Goal: Information Seeking & Learning: Learn about a topic

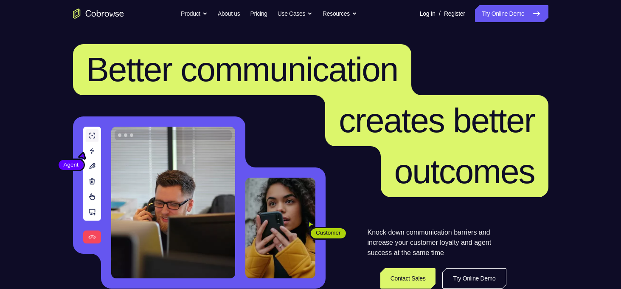
scroll to position [115, 0]
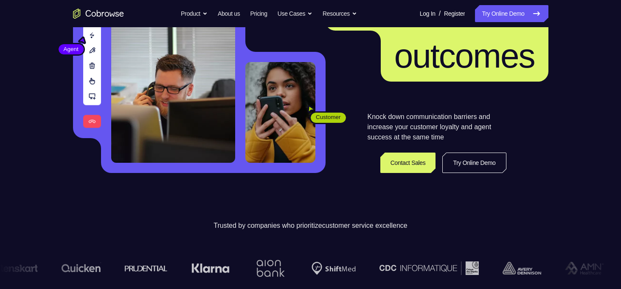
click at [397, 162] on link "Contact Sales" at bounding box center [408, 162] width 56 height 20
click at [115, 17] on icon "Go to the home page" at bounding box center [98, 13] width 51 height 10
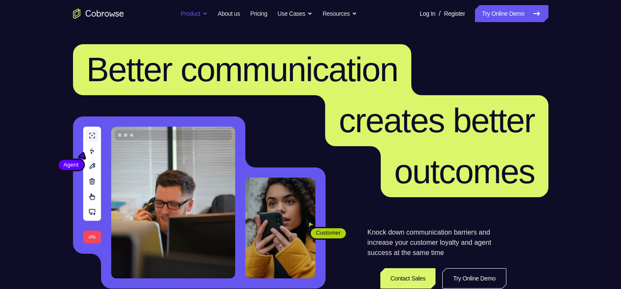
click at [194, 8] on button "Product" at bounding box center [194, 13] width 27 height 17
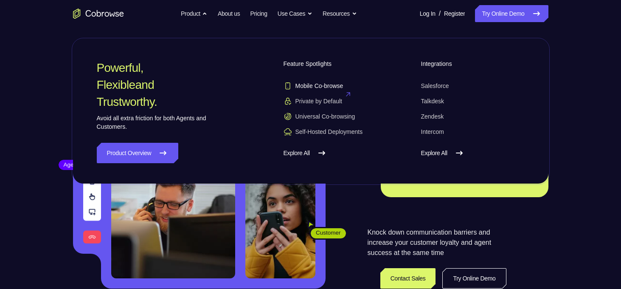
click at [340, 90] on span "Mobile Co-browse" at bounding box center [314, 86] width 60 height 8
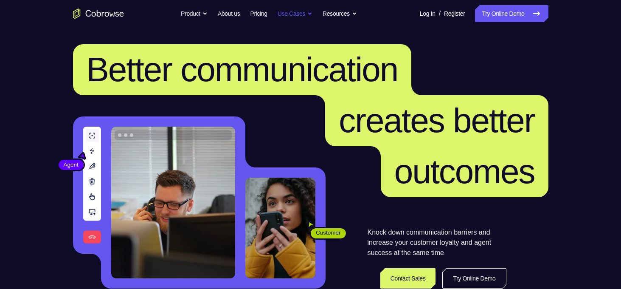
click at [304, 15] on button "Use Cases" at bounding box center [295, 13] width 35 height 17
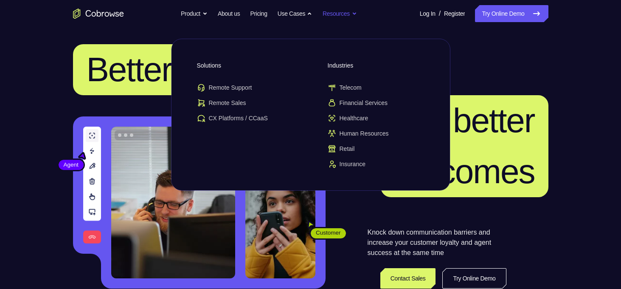
click at [357, 18] on button "Resources" at bounding box center [340, 13] width 34 height 17
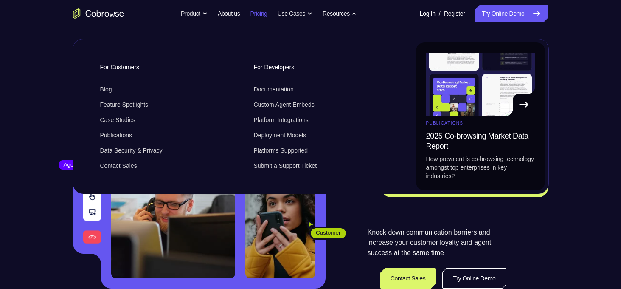
click at [262, 9] on link "Pricing" at bounding box center [258, 13] width 17 height 17
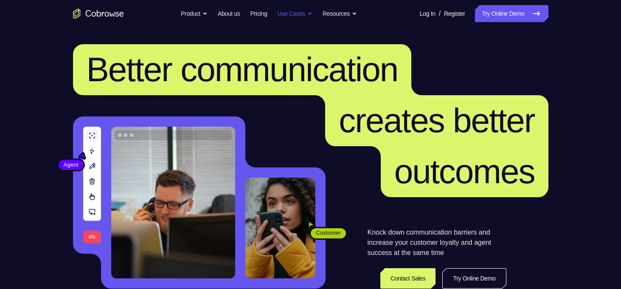
click at [298, 19] on button "Use Cases" at bounding box center [295, 13] width 35 height 17
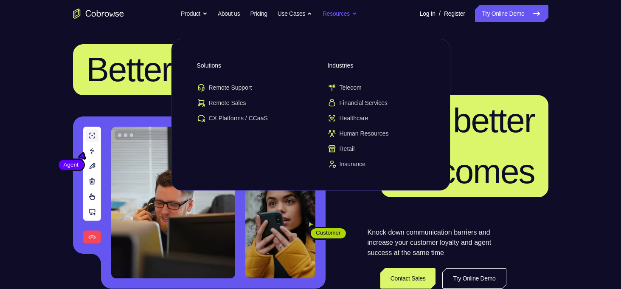
click at [346, 18] on button "Resources" at bounding box center [340, 13] width 34 height 17
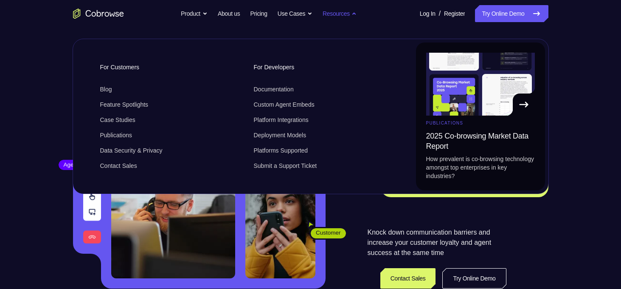
click at [347, 13] on button "Resources" at bounding box center [340, 13] width 34 height 17
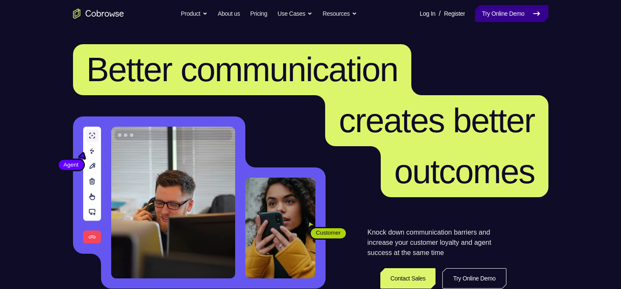
drag, startPoint x: 489, startPoint y: 4, endPoint x: 490, endPoint y: 8, distance: 4.4
click at [490, 8] on nav "Go back Powerful, Flexible and Trustworthy. Avoid all extra friction for both A…" at bounding box center [310, 13] width 621 height 27
click at [490, 8] on link "Try Online Demo" at bounding box center [511, 13] width 73 height 17
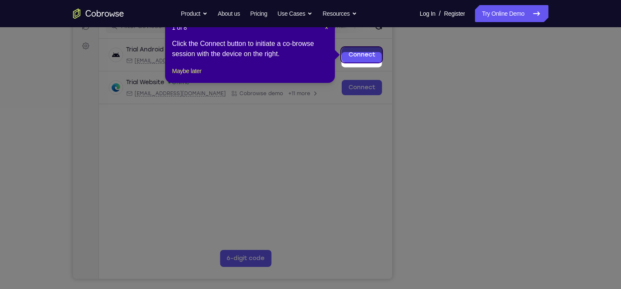
scroll to position [108, 0]
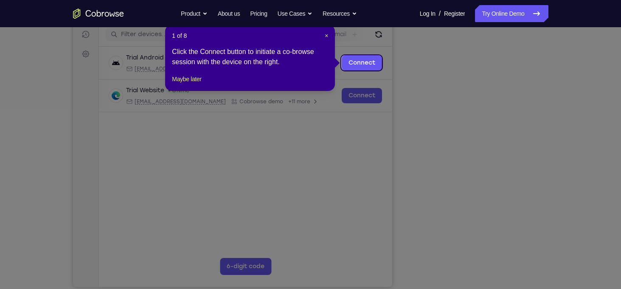
click at [480, 270] on icon at bounding box center [313, 144] width 627 height 289
click at [327, 35] on span "×" at bounding box center [326, 35] width 3 height 7
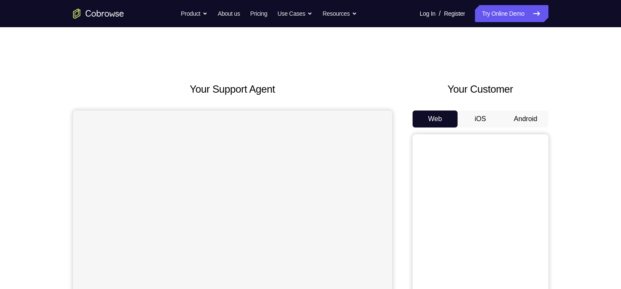
click at [444, 117] on button "Web" at bounding box center [435, 118] width 45 height 17
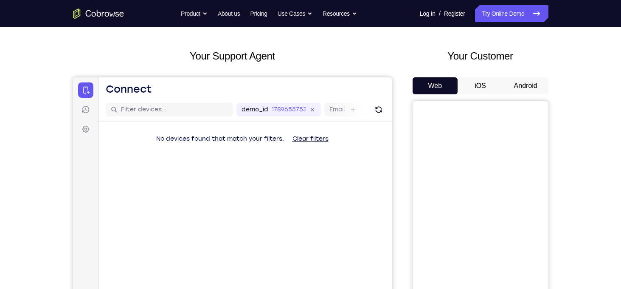
scroll to position [34, 0]
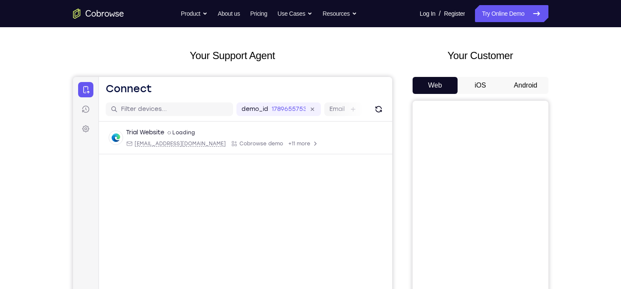
click at [474, 89] on button "iOS" at bounding box center [480, 85] width 45 height 17
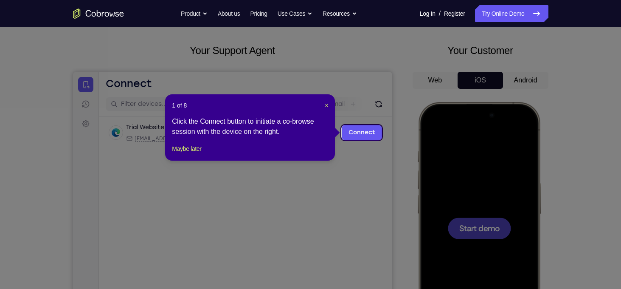
scroll to position [38, 0]
click at [516, 76] on icon at bounding box center [313, 144] width 627 height 289
click at [326, 109] on span "×" at bounding box center [326, 105] width 3 height 7
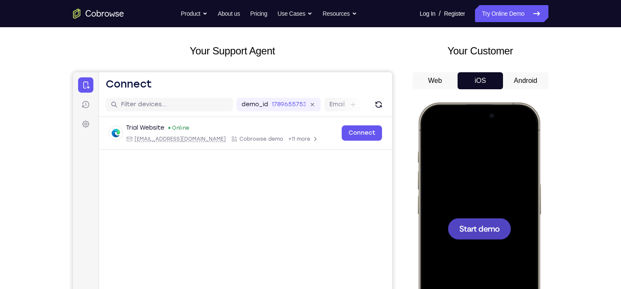
scroll to position [126, 0]
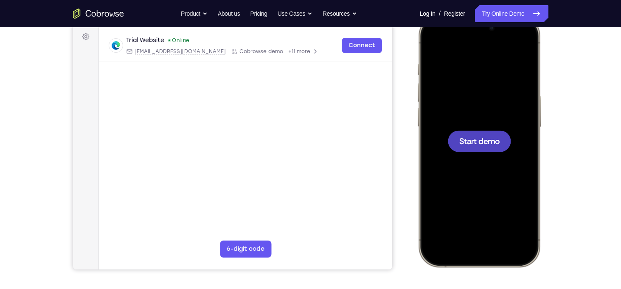
click at [487, 137] on span "Start demo" at bounding box center [479, 141] width 40 height 8
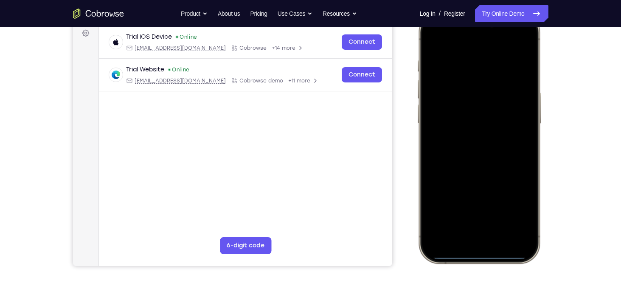
scroll to position [128, 0]
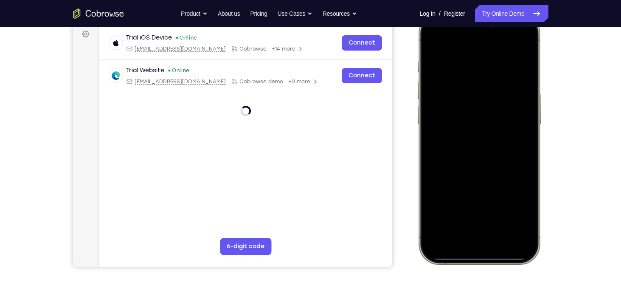
click at [523, 40] on div at bounding box center [479, 138] width 112 height 242
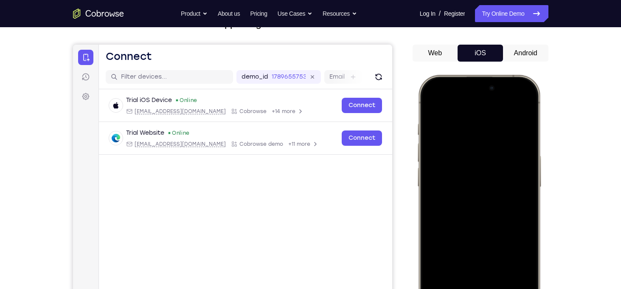
scroll to position [66, 0]
click at [527, 108] on div at bounding box center [479, 200] width 112 height 242
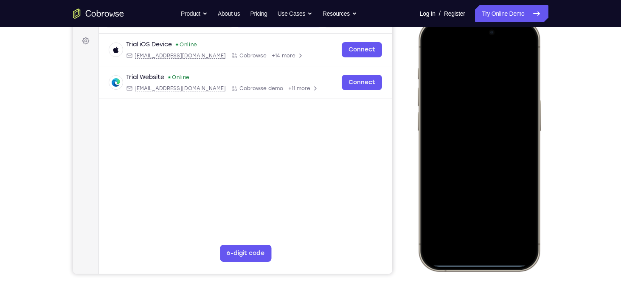
scroll to position [139, 0]
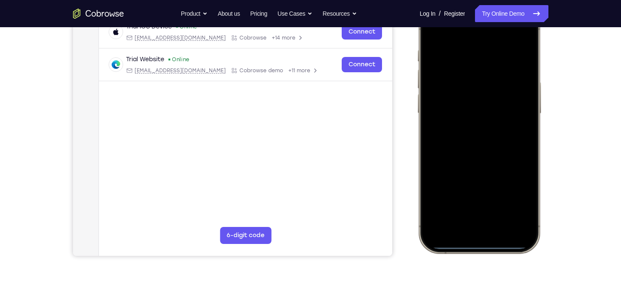
drag, startPoint x: 494, startPoint y: 245, endPoint x: 493, endPoint y: 192, distance: 52.7
click at [493, 192] on div at bounding box center [479, 127] width 112 height 242
drag, startPoint x: 486, startPoint y: 245, endPoint x: 456, endPoint y: 117, distance: 131.7
click at [456, 117] on div at bounding box center [479, 127] width 112 height 242
click at [479, 244] on div at bounding box center [479, 127] width 112 height 242
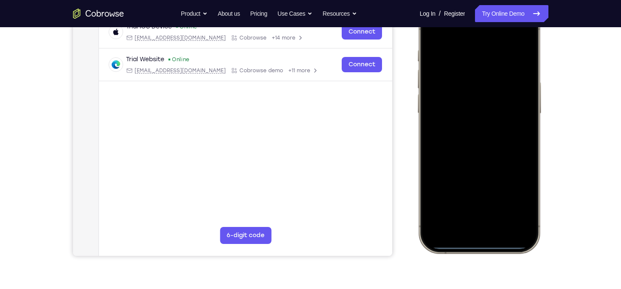
click at [479, 245] on div at bounding box center [479, 127] width 112 height 242
drag, startPoint x: 479, startPoint y: 245, endPoint x: 467, endPoint y: 187, distance: 59.8
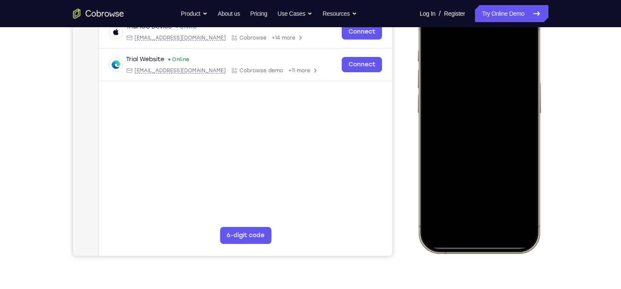
click at [467, 187] on div at bounding box center [479, 127] width 112 height 242
click at [481, 242] on div at bounding box center [479, 127] width 112 height 242
drag, startPoint x: 481, startPoint y: 246, endPoint x: 491, endPoint y: 235, distance: 14.7
click at [491, 235] on div at bounding box center [479, 127] width 112 height 242
drag, startPoint x: 492, startPoint y: 246, endPoint x: 495, endPoint y: 191, distance: 54.4
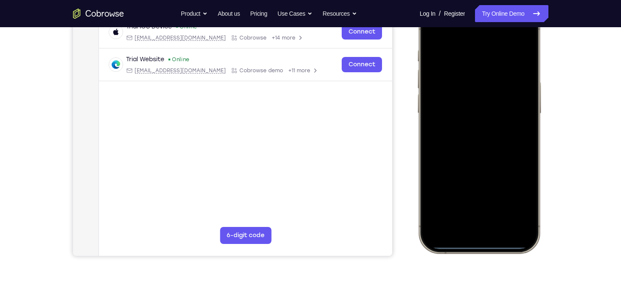
click at [495, 191] on div at bounding box center [479, 127] width 112 height 242
drag, startPoint x: 490, startPoint y: 242, endPoint x: 492, endPoint y: 211, distance: 31.5
click at [492, 211] on div at bounding box center [479, 127] width 112 height 242
click at [486, 243] on div at bounding box center [479, 127] width 112 height 242
click at [486, 244] on div at bounding box center [479, 127] width 112 height 242
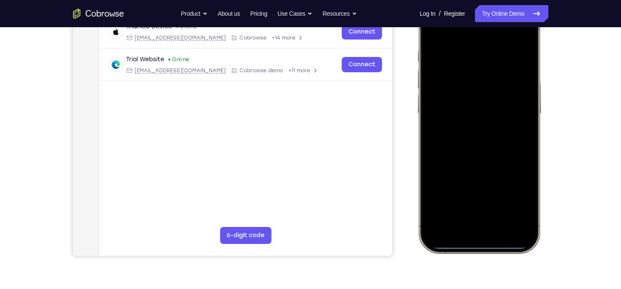
drag, startPoint x: 486, startPoint y: 244, endPoint x: 485, endPoint y: 222, distance: 22.5
click at [485, 222] on div at bounding box center [479, 127] width 112 height 242
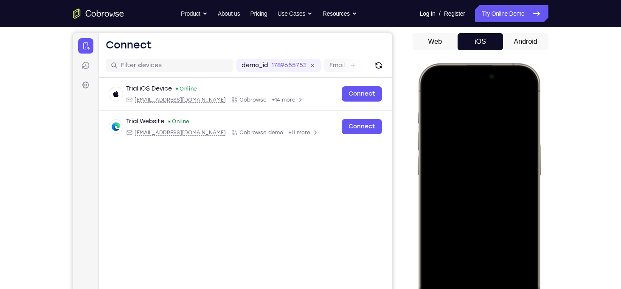
scroll to position [0, 0]
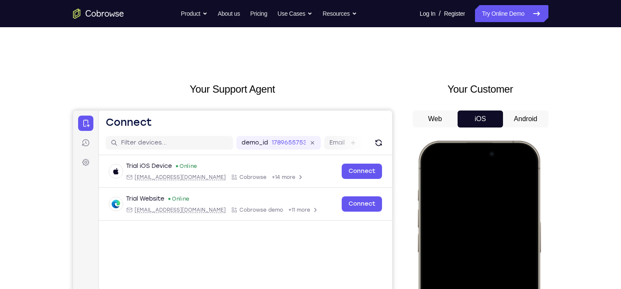
click at [519, 118] on button "Android" at bounding box center [525, 118] width 45 height 17
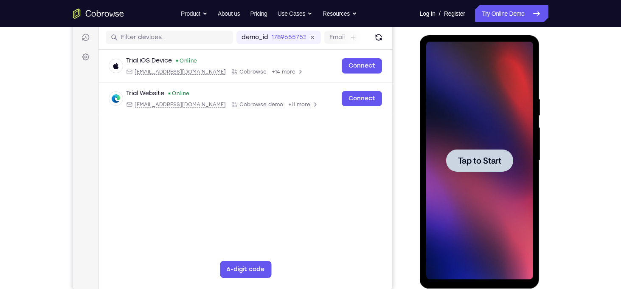
scroll to position [101, 0]
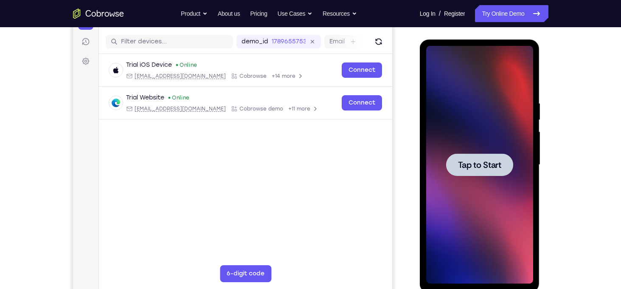
click at [494, 174] on div at bounding box center [479, 164] width 67 height 23
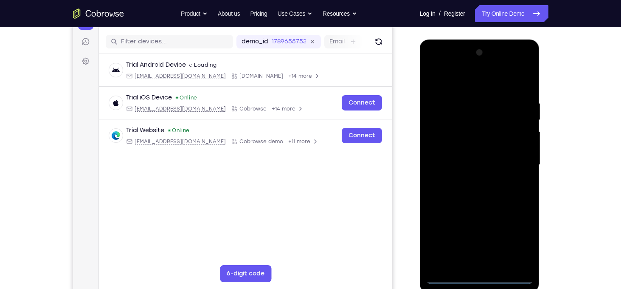
click at [484, 276] on div at bounding box center [479, 165] width 107 height 238
click at [519, 233] on div at bounding box center [479, 165] width 107 height 238
click at [518, 235] on div at bounding box center [479, 165] width 107 height 238
click at [474, 89] on div at bounding box center [479, 165] width 107 height 238
click at [511, 161] on div at bounding box center [479, 165] width 107 height 238
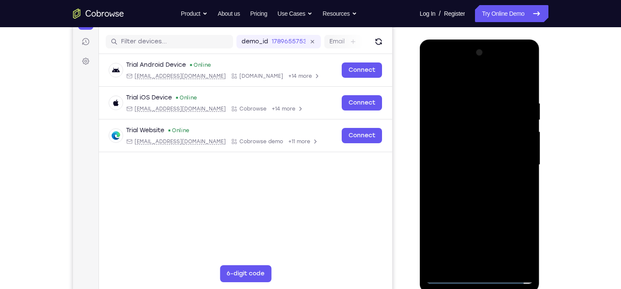
click at [481, 236] on div at bounding box center [479, 165] width 107 height 238
click at [496, 167] on div at bounding box center [479, 165] width 107 height 238
click at [489, 166] on div at bounding box center [479, 165] width 107 height 238
click at [471, 180] on div at bounding box center [479, 165] width 107 height 238
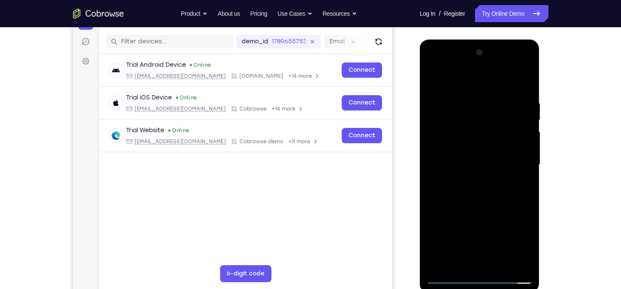
click at [473, 155] on div at bounding box center [479, 165] width 107 height 238
click at [474, 146] on div at bounding box center [479, 165] width 107 height 238
click at [474, 165] on div at bounding box center [479, 165] width 107 height 238
click at [493, 200] on div at bounding box center [479, 165] width 107 height 238
click at [479, 158] on div at bounding box center [479, 165] width 107 height 238
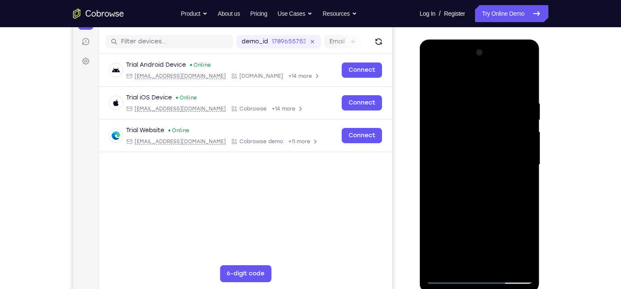
click at [454, 131] on div at bounding box center [479, 165] width 107 height 238
click at [470, 165] on div at bounding box center [479, 165] width 107 height 238
click at [479, 197] on div at bounding box center [479, 165] width 107 height 238
click at [490, 160] on div at bounding box center [479, 165] width 107 height 238
click at [487, 165] on div at bounding box center [479, 165] width 107 height 238
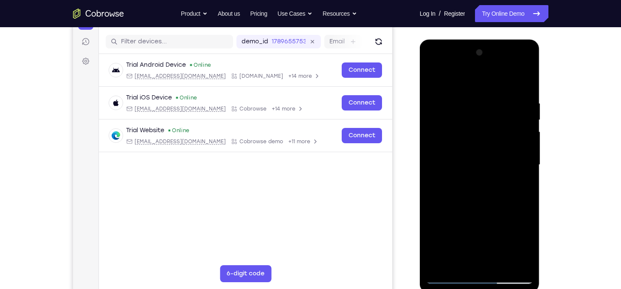
click at [485, 187] on div at bounding box center [479, 165] width 107 height 238
click at [484, 192] on div at bounding box center [479, 165] width 107 height 238
click at [482, 189] on div at bounding box center [479, 165] width 107 height 238
click at [523, 180] on div at bounding box center [479, 165] width 107 height 238
click at [466, 148] on div at bounding box center [479, 165] width 107 height 238
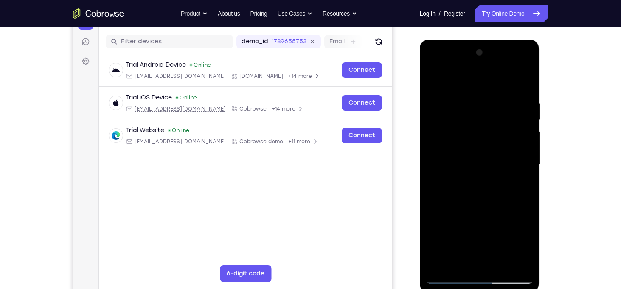
click at [471, 162] on div at bounding box center [479, 165] width 107 height 238
click at [481, 193] on div at bounding box center [479, 165] width 107 height 238
click at [482, 191] on div at bounding box center [479, 165] width 107 height 238
click at [476, 183] on div at bounding box center [479, 165] width 107 height 238
click at [482, 158] on div at bounding box center [479, 165] width 107 height 238
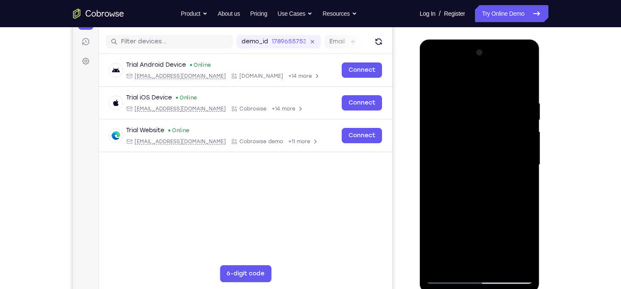
drag, startPoint x: 482, startPoint y: 158, endPoint x: 459, endPoint y: 90, distance: 71.3
click at [459, 90] on div at bounding box center [479, 165] width 107 height 238
click at [501, 163] on div at bounding box center [479, 165] width 107 height 238
click at [497, 161] on div at bounding box center [479, 165] width 107 height 238
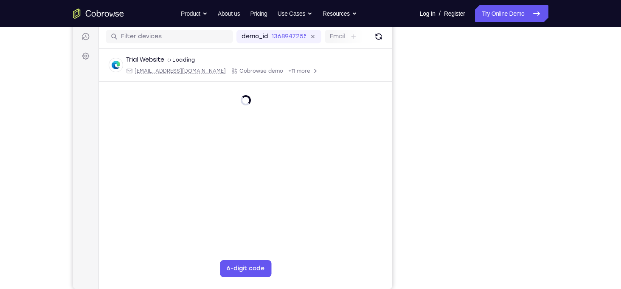
scroll to position [107, 0]
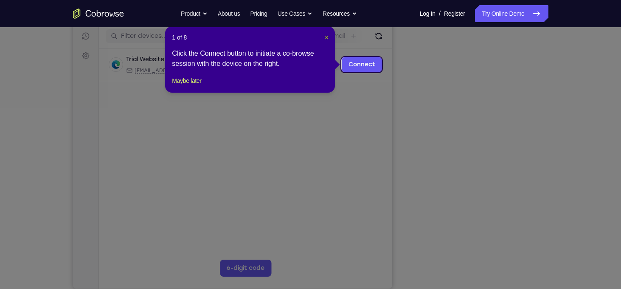
click at [325, 37] on span "×" at bounding box center [326, 37] width 3 height 7
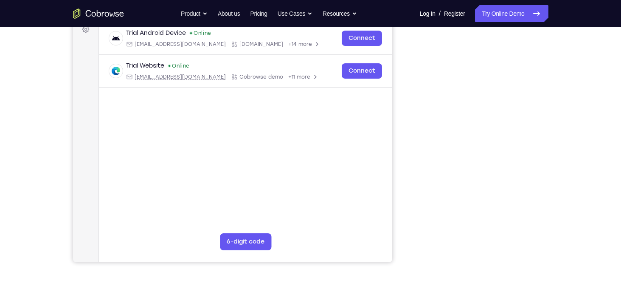
scroll to position [132, 0]
